Goal: Entertainment & Leisure: Consume media (video, audio)

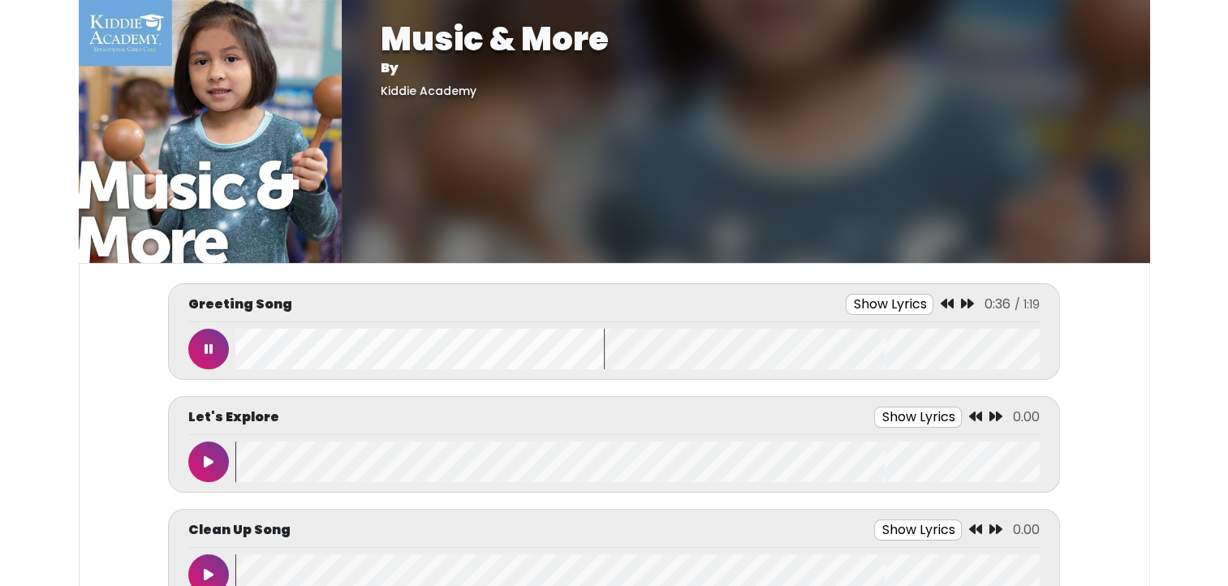
click at [235, 345] on wave at bounding box center [636, 349] width 803 height 41
click at [200, 332] on button at bounding box center [208, 349] width 41 height 41
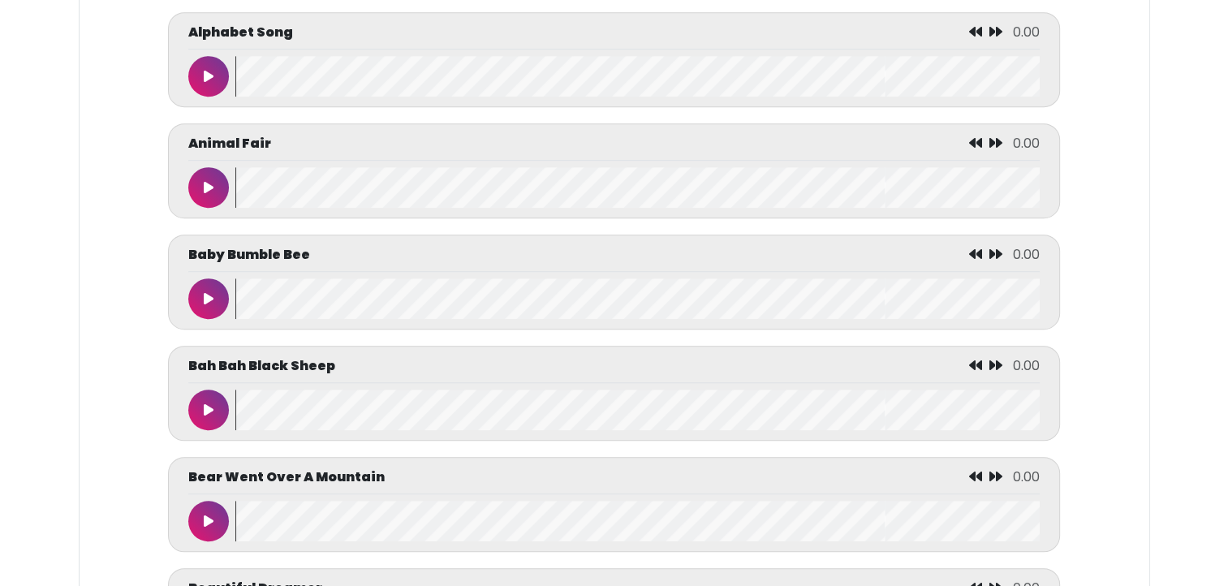
scroll to position [1055, 0]
click at [201, 67] on button at bounding box center [208, 77] width 41 height 41
click at [195, 74] on button at bounding box center [208, 77] width 41 height 41
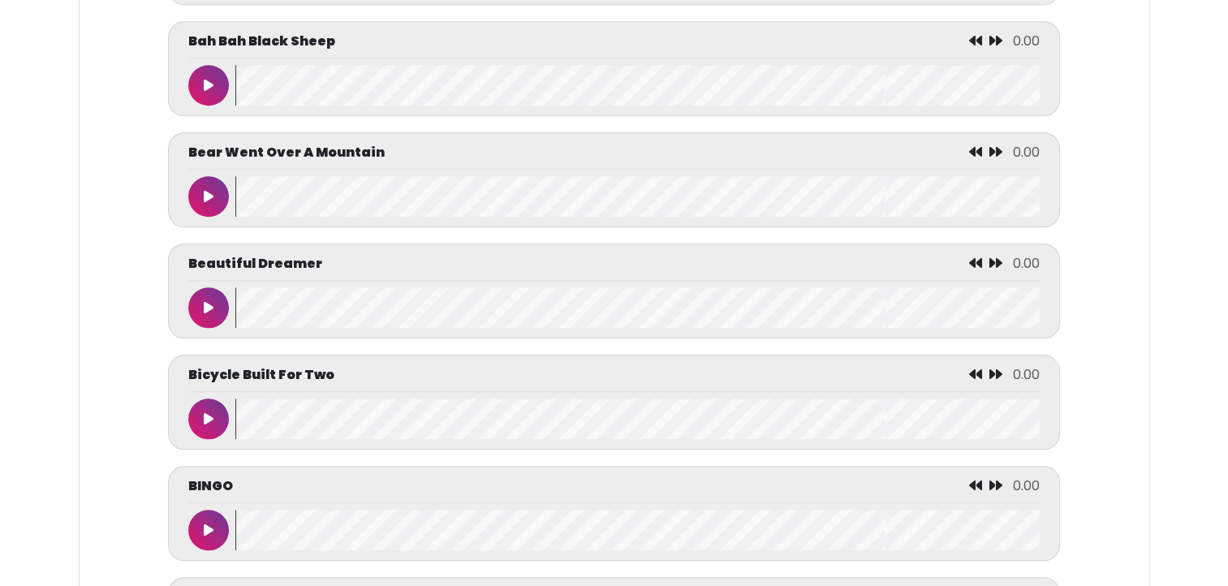
scroll to position [1398, 0]
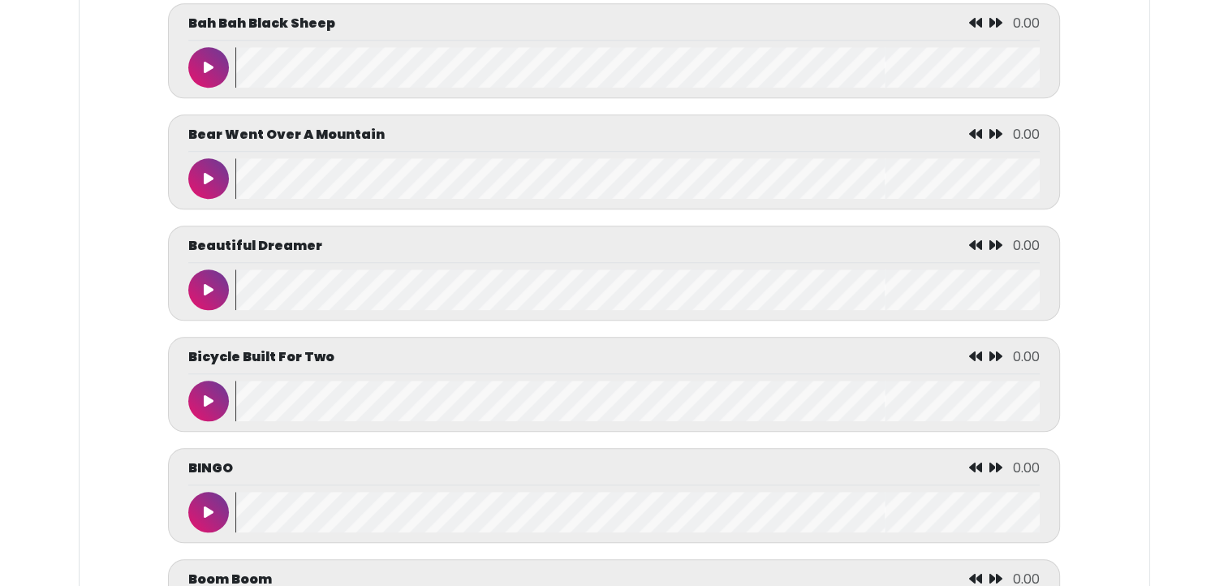
click at [200, 54] on button at bounding box center [208, 67] width 41 height 41
click at [194, 60] on button at bounding box center [208, 67] width 41 height 41
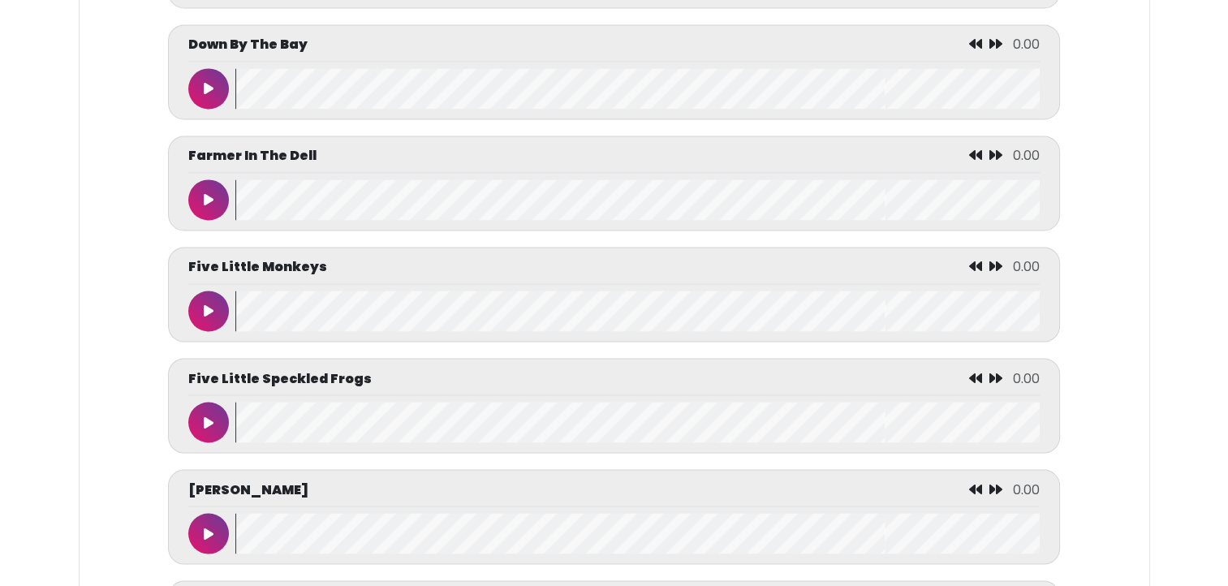
scroll to position [2731, 0]
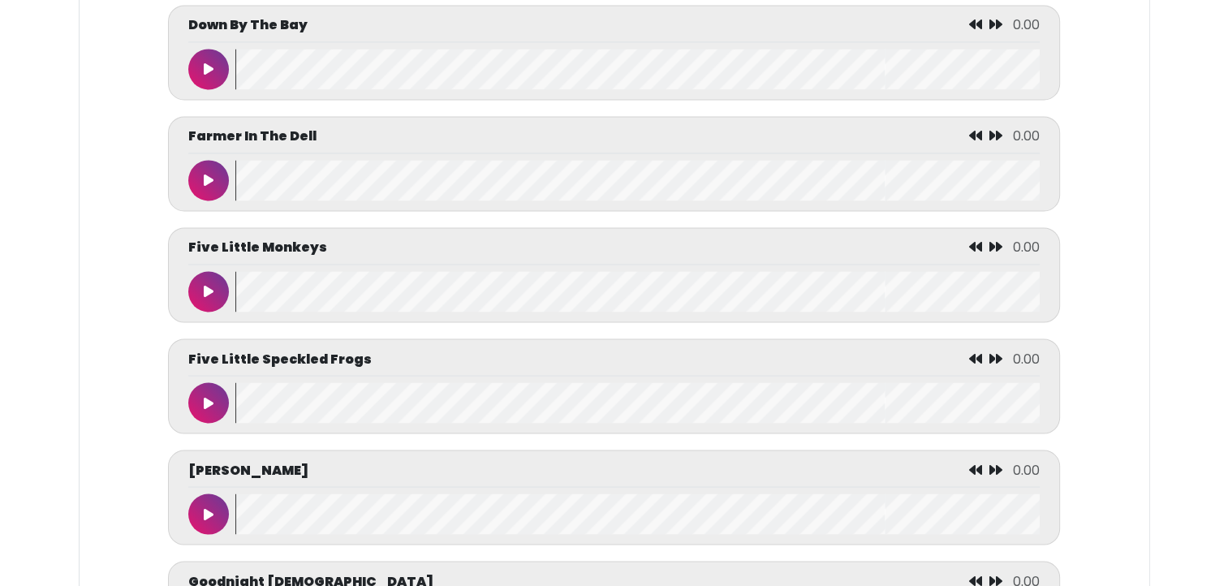
click at [194, 57] on button at bounding box center [208, 69] width 41 height 41
click at [189, 58] on div at bounding box center [211, 69] width 47 height 41
click at [199, 61] on button at bounding box center [208, 69] width 41 height 41
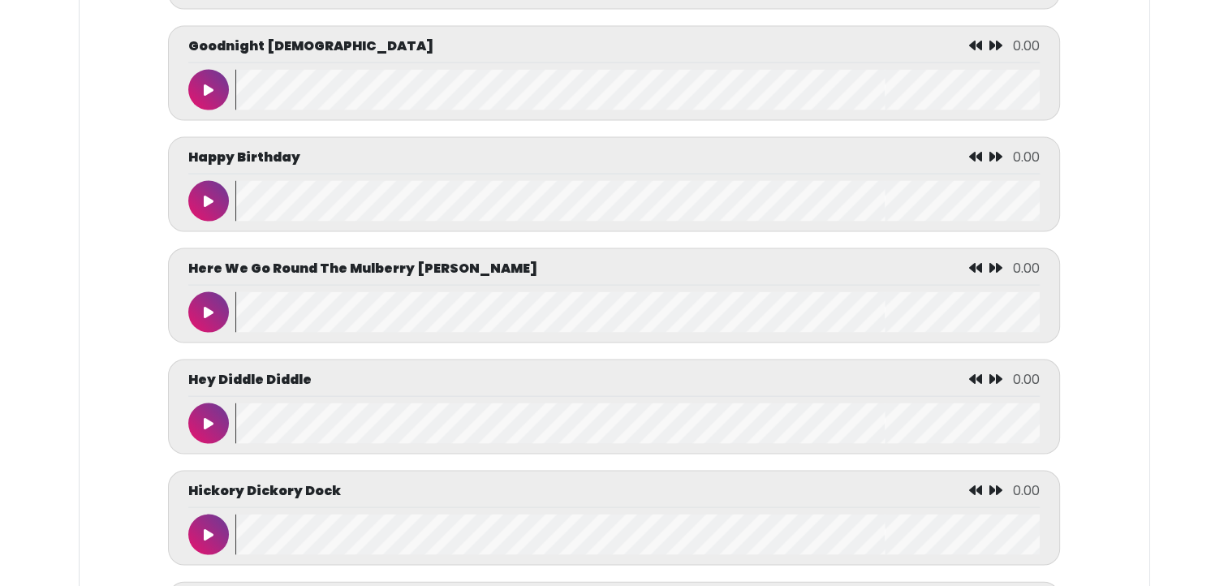
scroll to position [3269, 0]
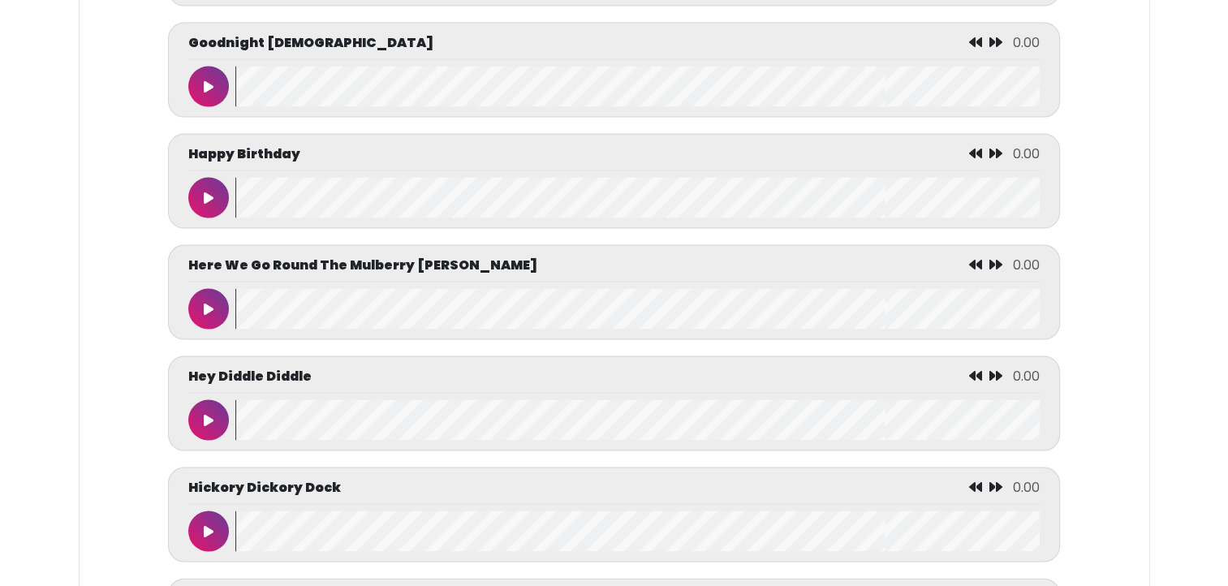
click at [196, 196] on button at bounding box center [208, 198] width 41 height 41
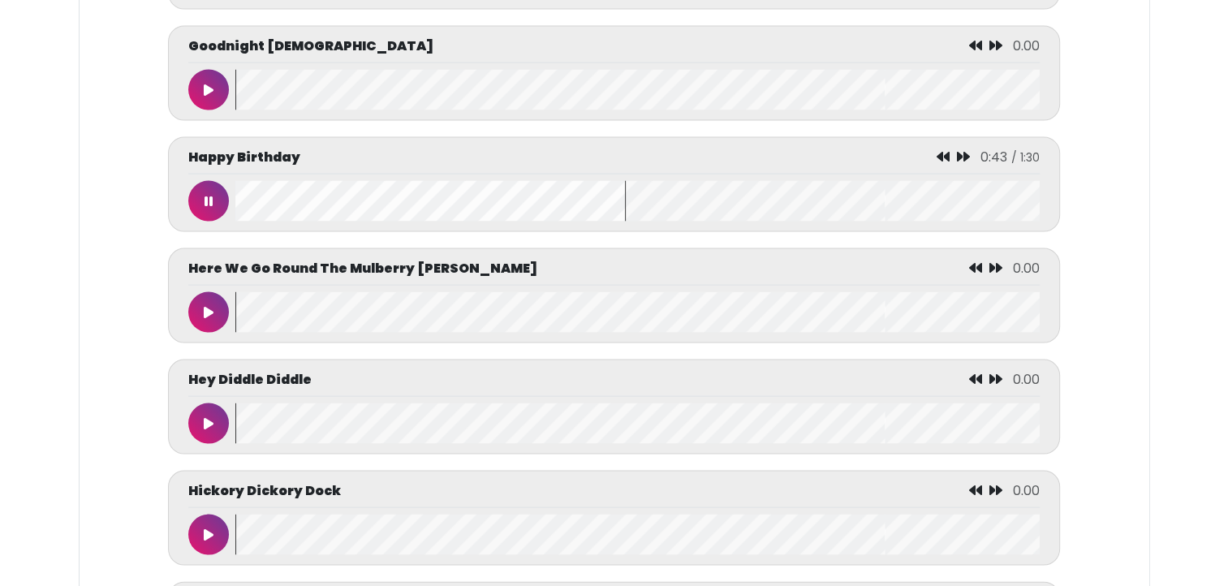
click at [194, 209] on button at bounding box center [208, 201] width 41 height 41
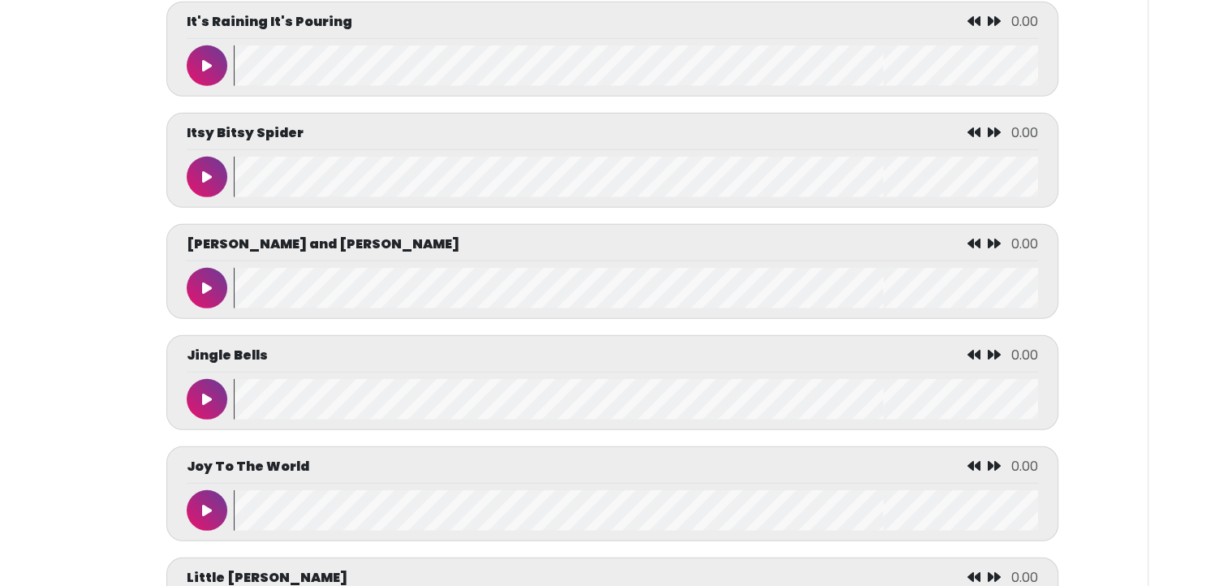
scroll to position [4625, 0]
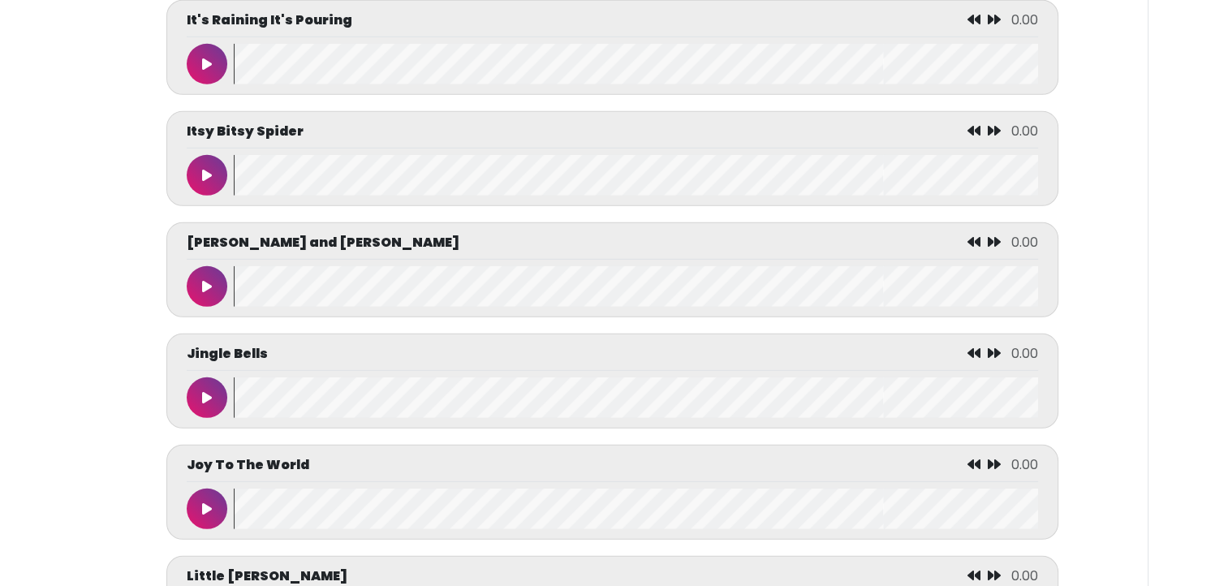
click at [197, 172] on button at bounding box center [207, 175] width 41 height 41
click at [204, 168] on button at bounding box center [207, 175] width 41 height 41
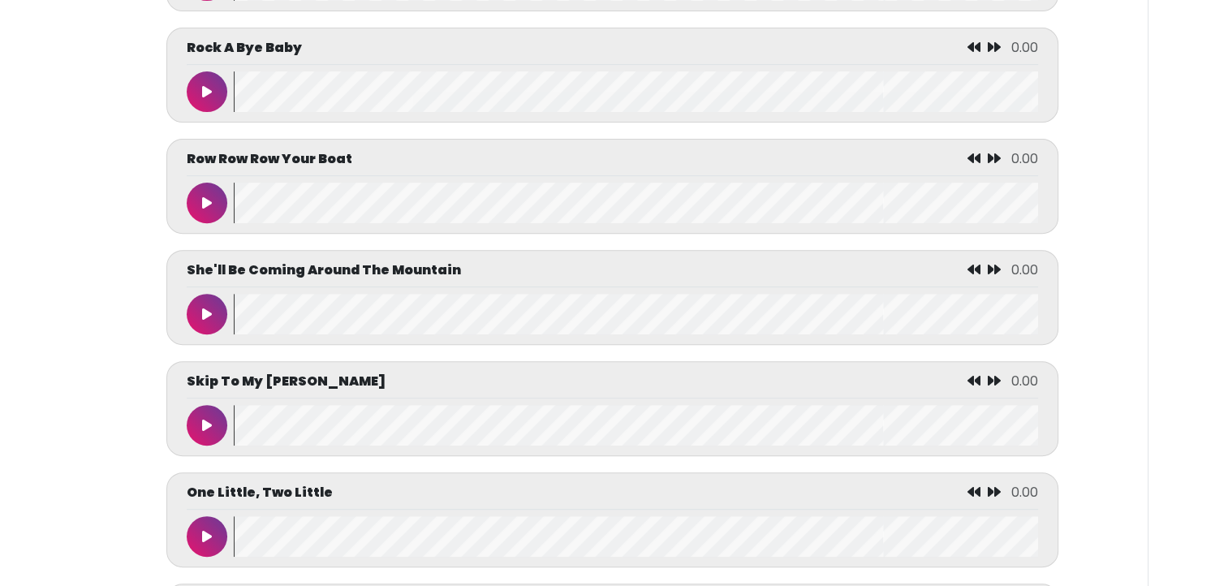
scroll to position [6714, 0]
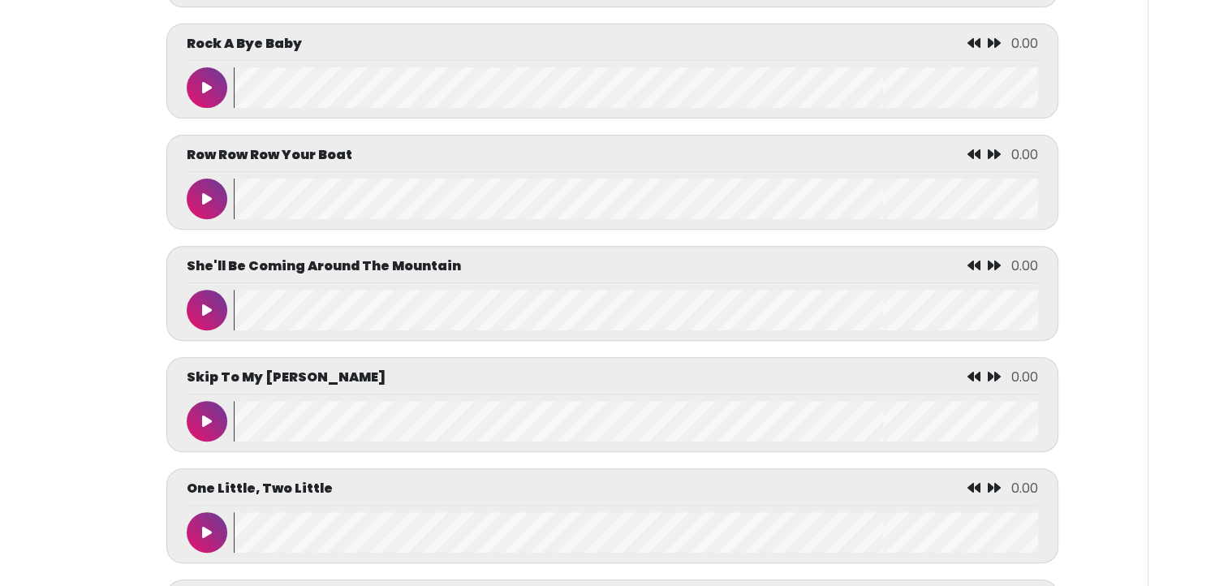
click at [201, 196] on button at bounding box center [207, 199] width 41 height 41
click at [201, 207] on button at bounding box center [207, 199] width 41 height 41
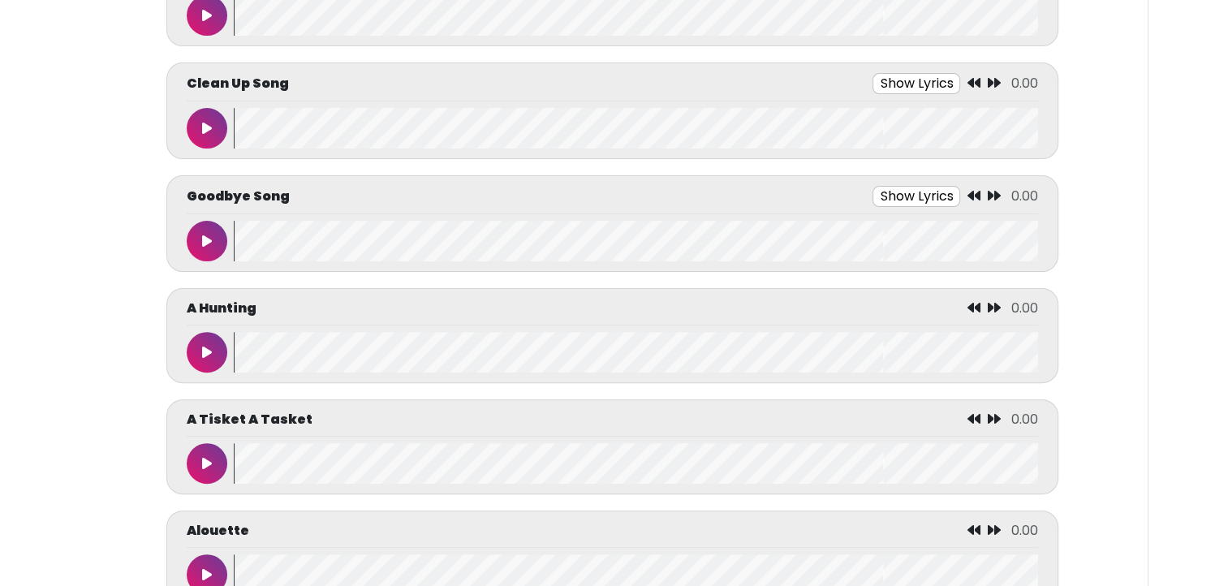
scroll to position [465, 0]
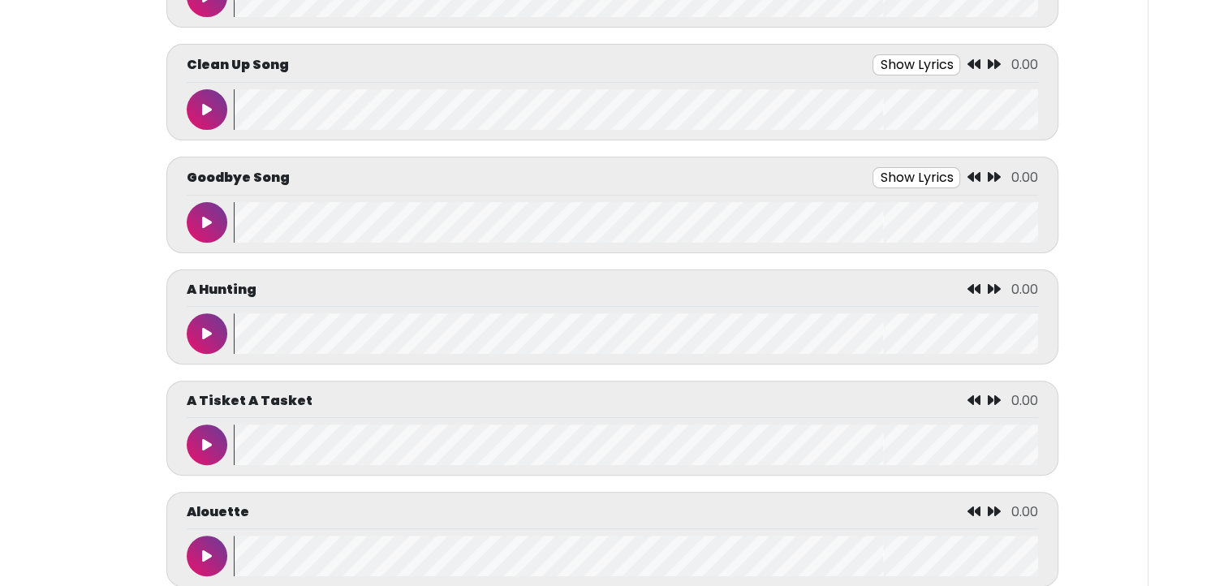
click at [192, 101] on button at bounding box center [207, 109] width 41 height 41
click at [870, 55] on button "Show Lyrics" at bounding box center [887, 64] width 88 height 21
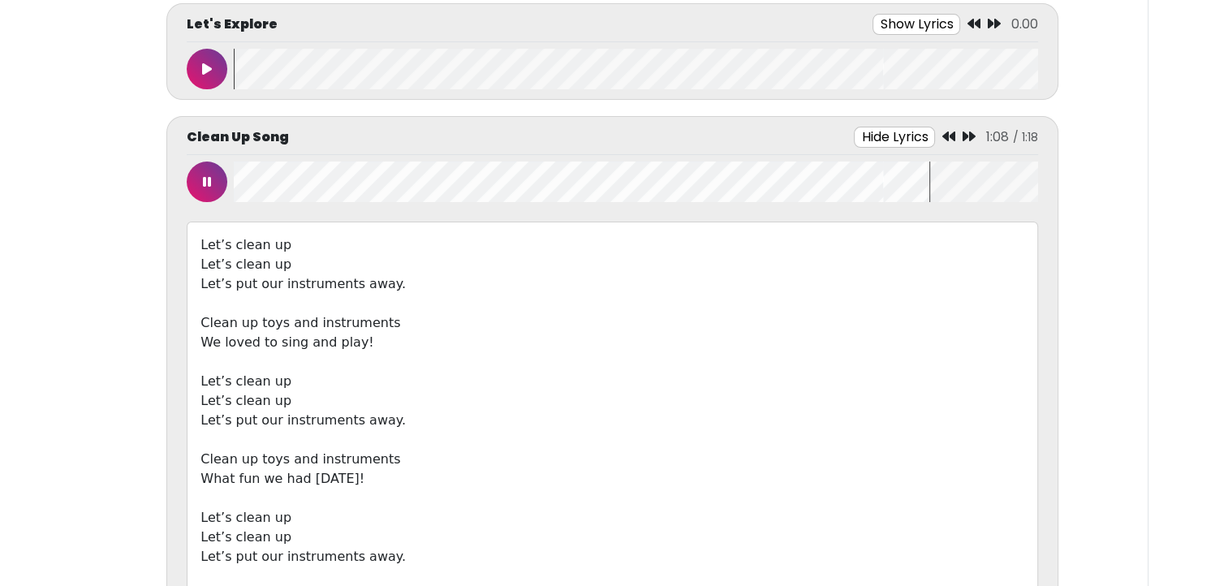
scroll to position [427, 0]
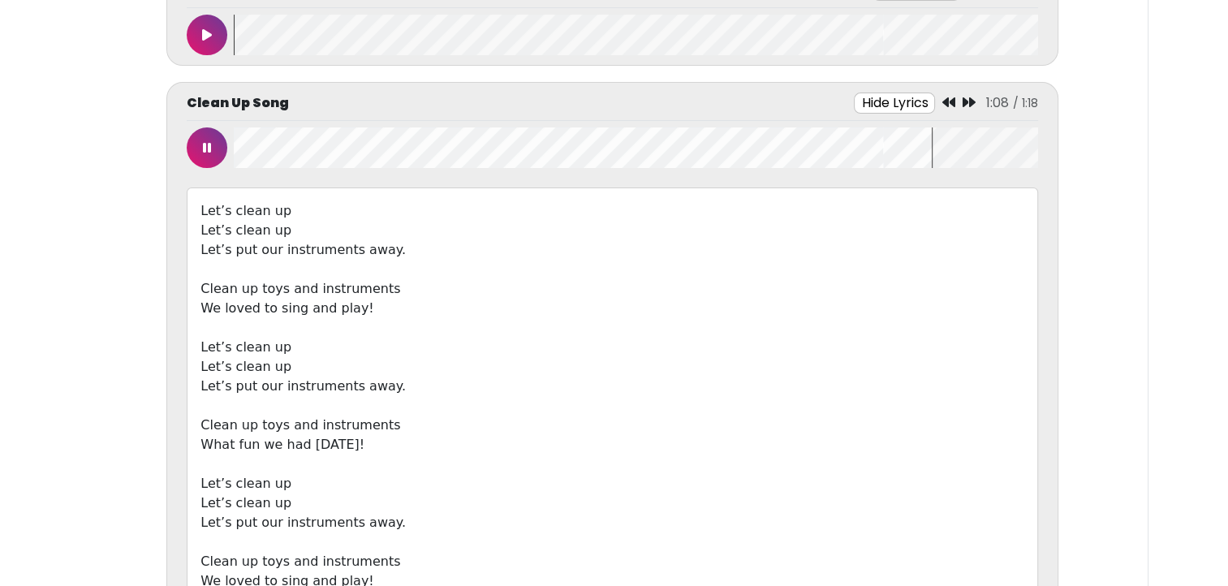
click at [206, 143] on icon at bounding box center [207, 147] width 8 height 13
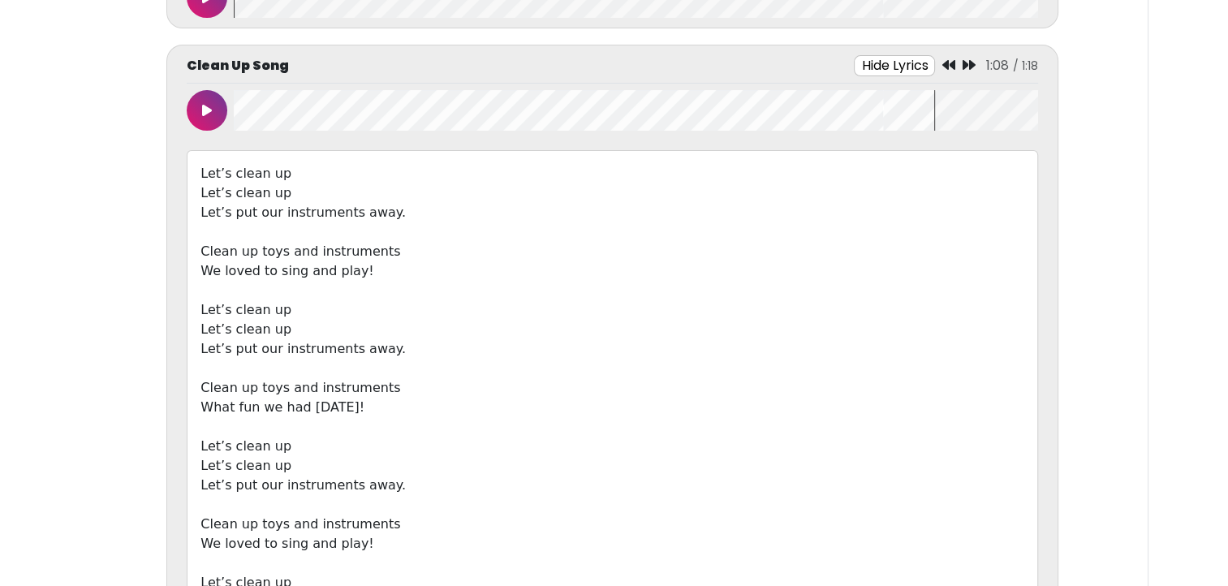
scroll to position [481, 0]
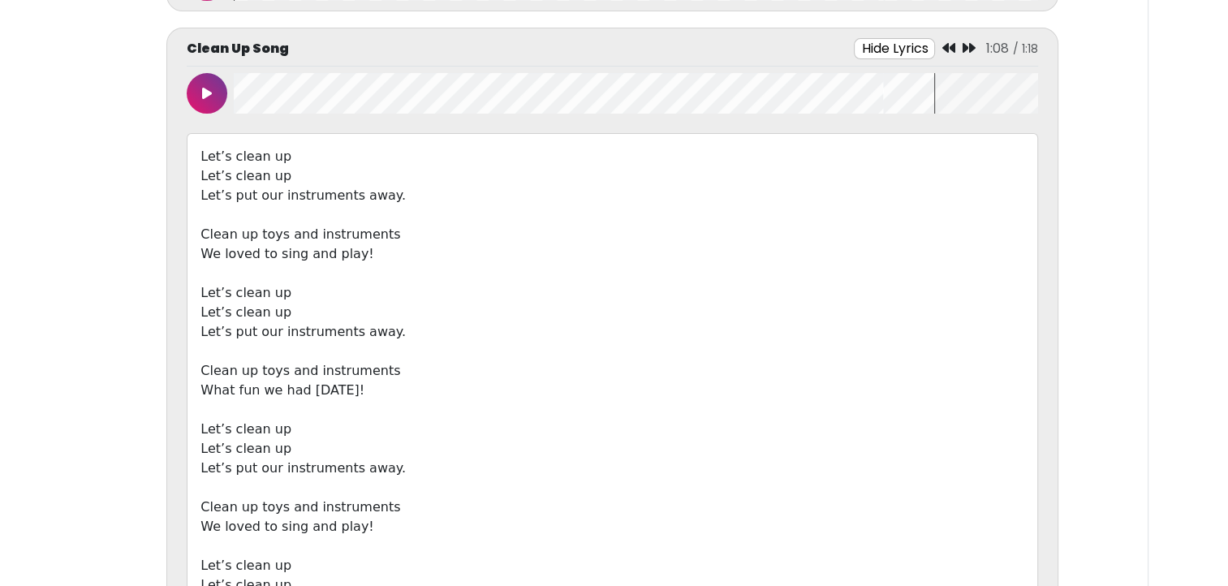
click at [885, 38] on button "Hide Lyrics" at bounding box center [894, 48] width 81 height 21
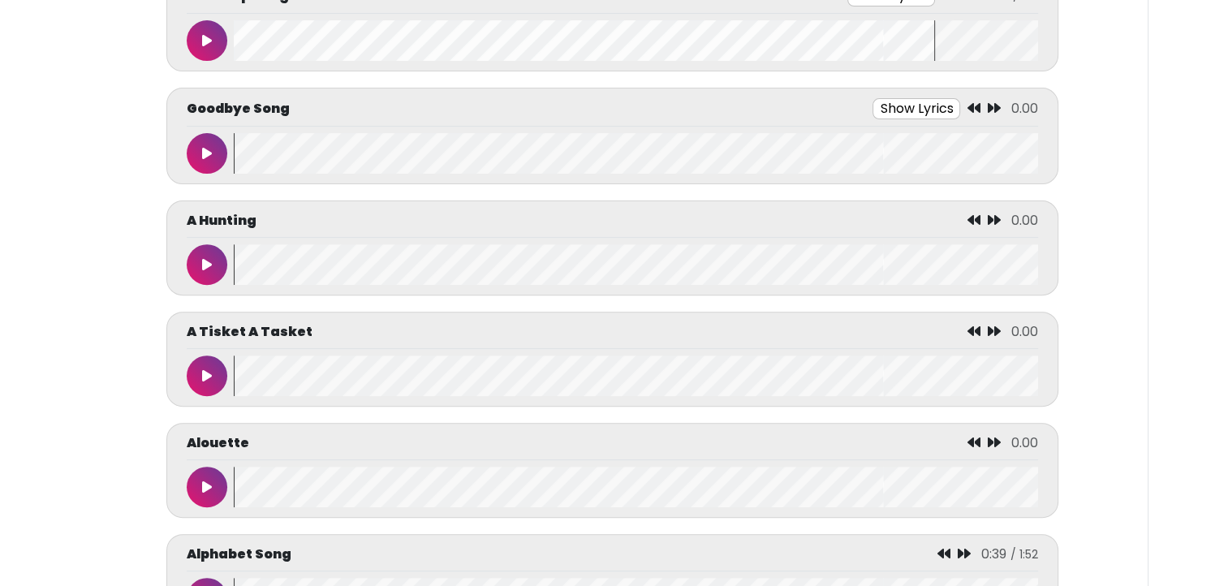
scroll to position [540, 0]
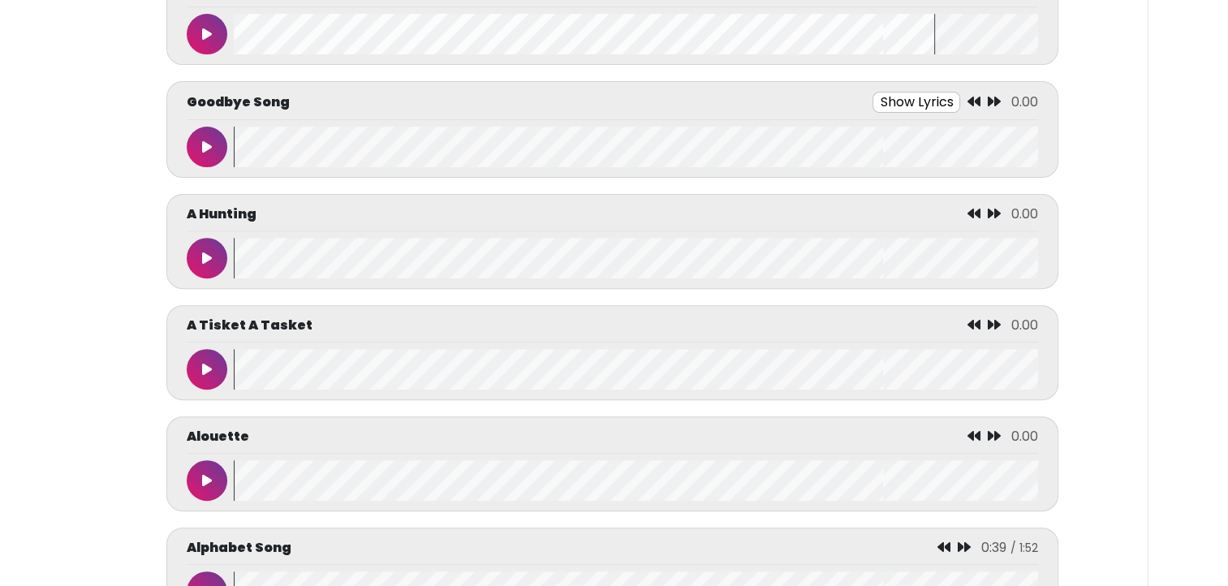
click at [207, 140] on icon at bounding box center [207, 146] width 10 height 13
click at [881, 99] on button "Show Lyrics" at bounding box center [879, 102] width 88 height 21
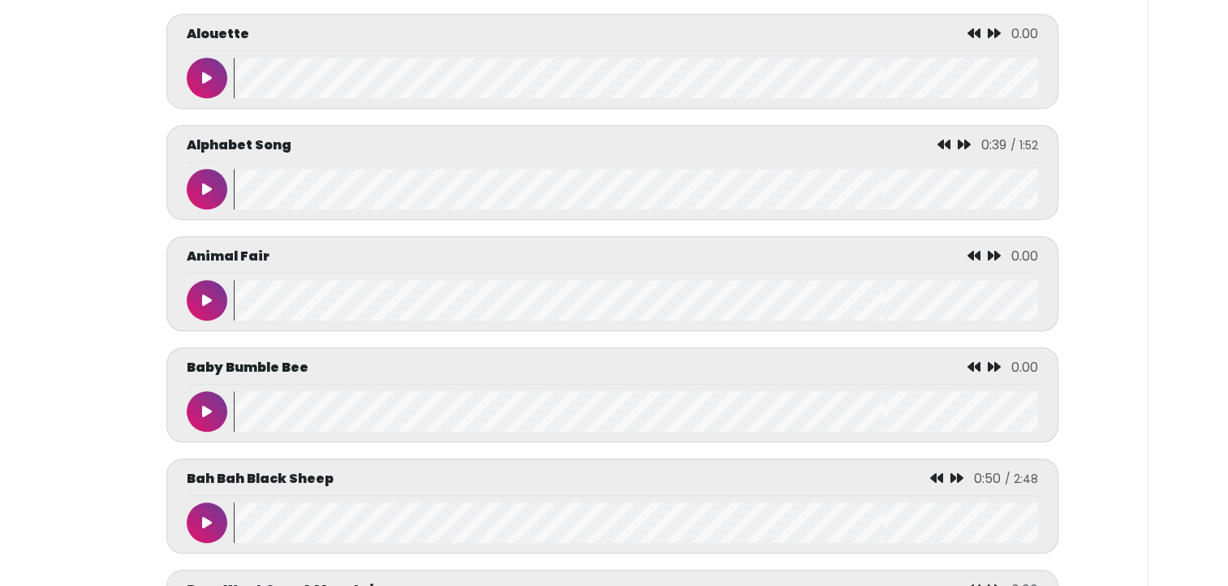
scroll to position [1131, 0]
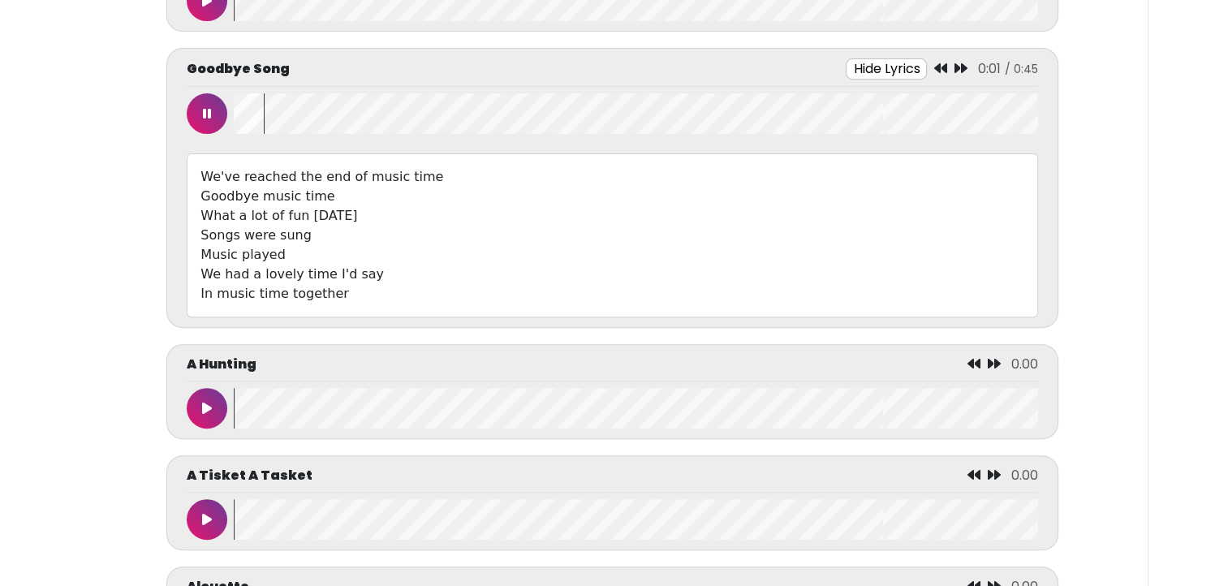
scroll to position [589, 0]
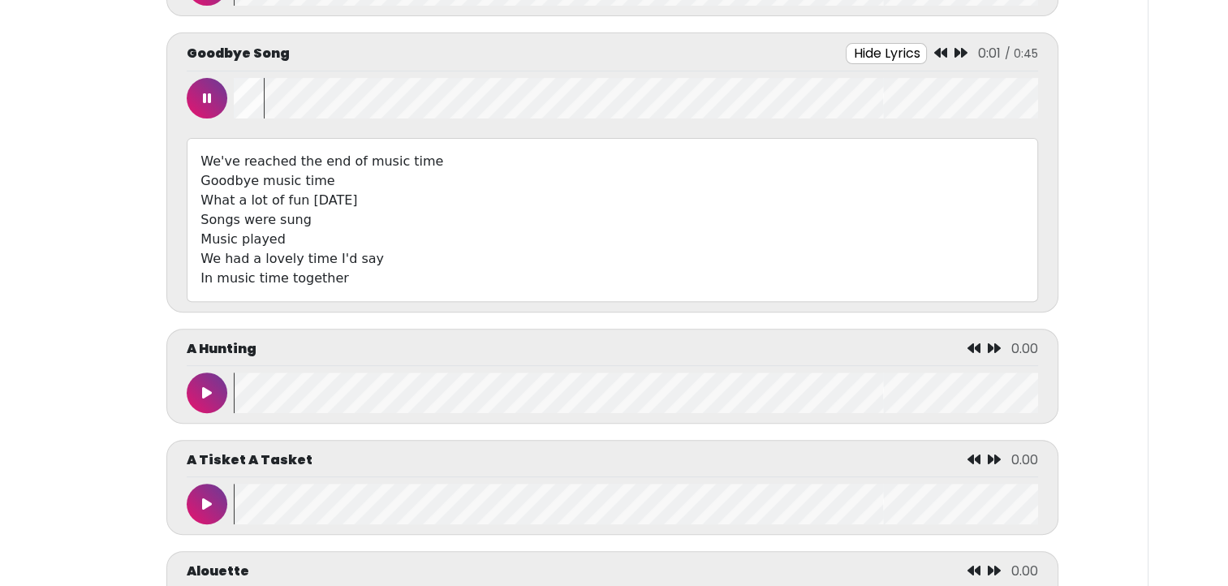
click at [239, 101] on wave at bounding box center [635, 98] width 803 height 41
click at [235, 93] on wave at bounding box center [636, 98] width 803 height 41
click at [204, 92] on icon at bounding box center [209, 98] width 10 height 13
click at [204, 92] on icon at bounding box center [208, 98] width 8 height 13
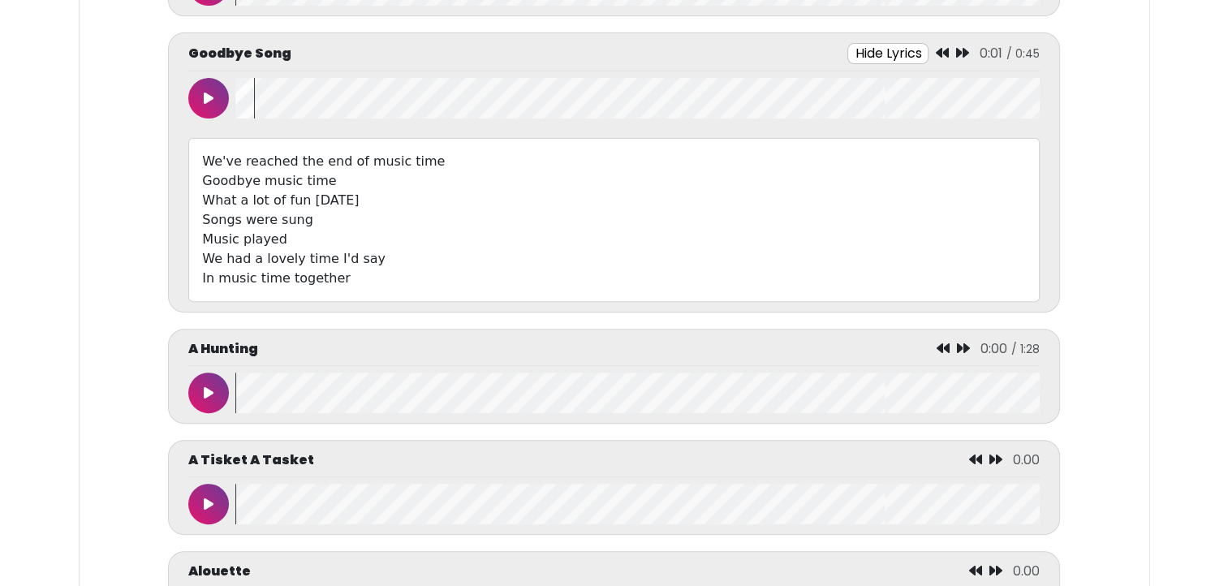
click at [195, 93] on button at bounding box center [208, 98] width 41 height 41
